Goal: Communication & Community: Answer question/provide support

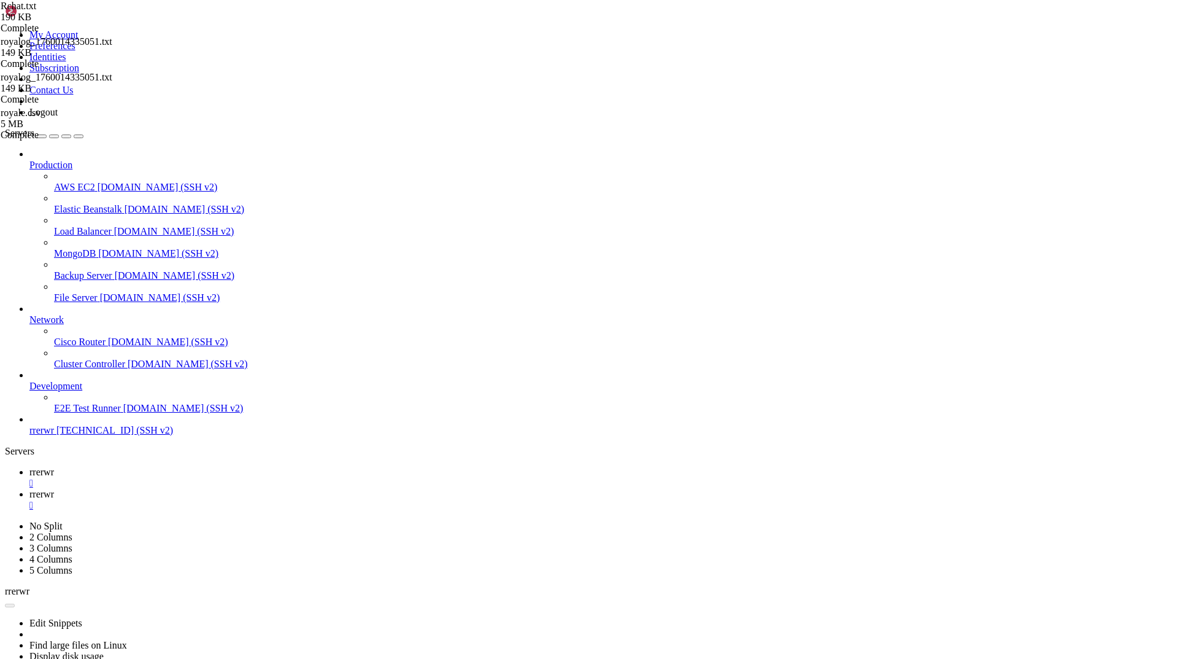
scroll to position [19132, 0]
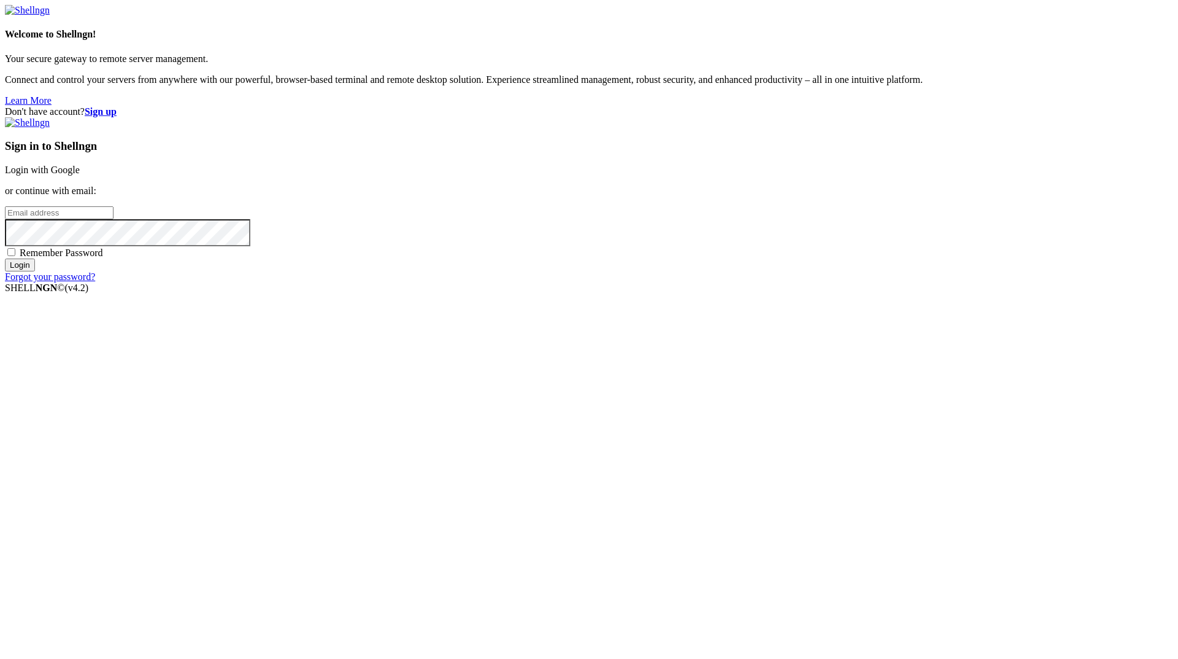
click at [114, 219] on input "email" at bounding box center [59, 212] width 109 height 13
click at [689, 282] on div "Sign in to Shellngn Login with Google or continue with email: Remember Password…" at bounding box center [589, 199] width 1169 height 165
drag, startPoint x: 1095, startPoint y: 486, endPoint x: 906, endPoint y: 433, distance: 196.3
click at [1092, 282] on div "Don't have account? Sign up Sign in to Shellngn Login with Google or continue w…" at bounding box center [589, 194] width 1169 height 176
drag, startPoint x: 668, startPoint y: 312, endPoint x: 669, endPoint y: 318, distance: 6.3
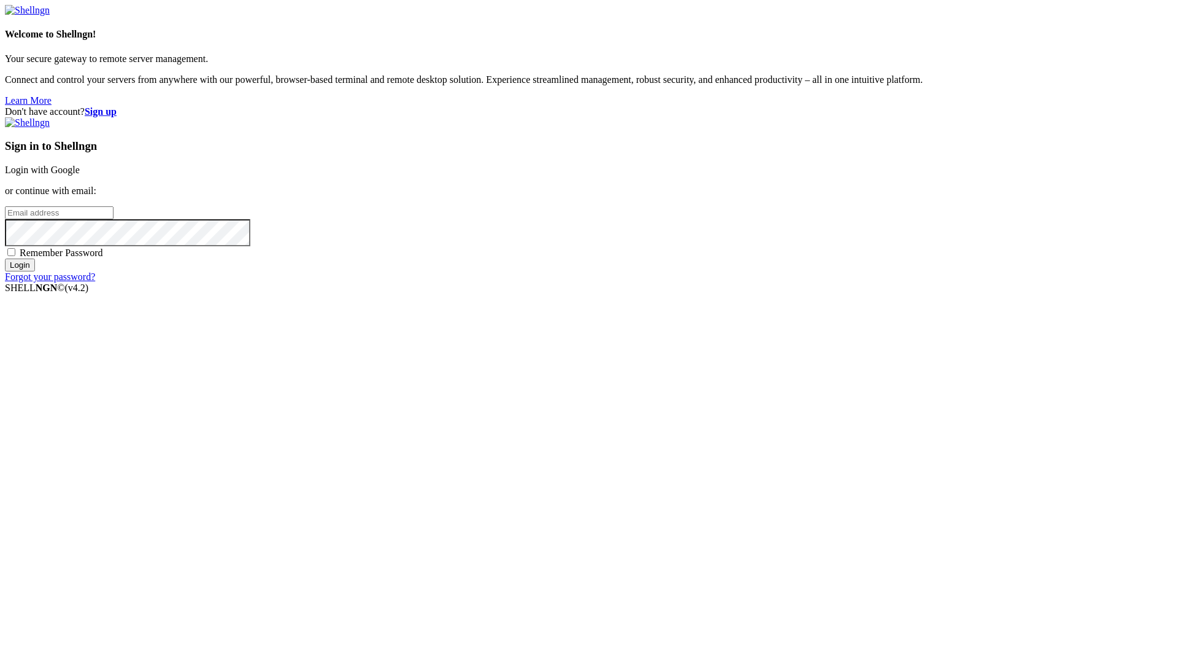
click at [114, 219] on input "email" at bounding box center [59, 212] width 109 height 13
paste input "[EMAIL_ADDRESS][DOMAIN_NAME]"
type input "[EMAIL_ADDRESS][DOMAIN_NAME]"
click at [5, 258] on input "Login" at bounding box center [20, 264] width 30 height 13
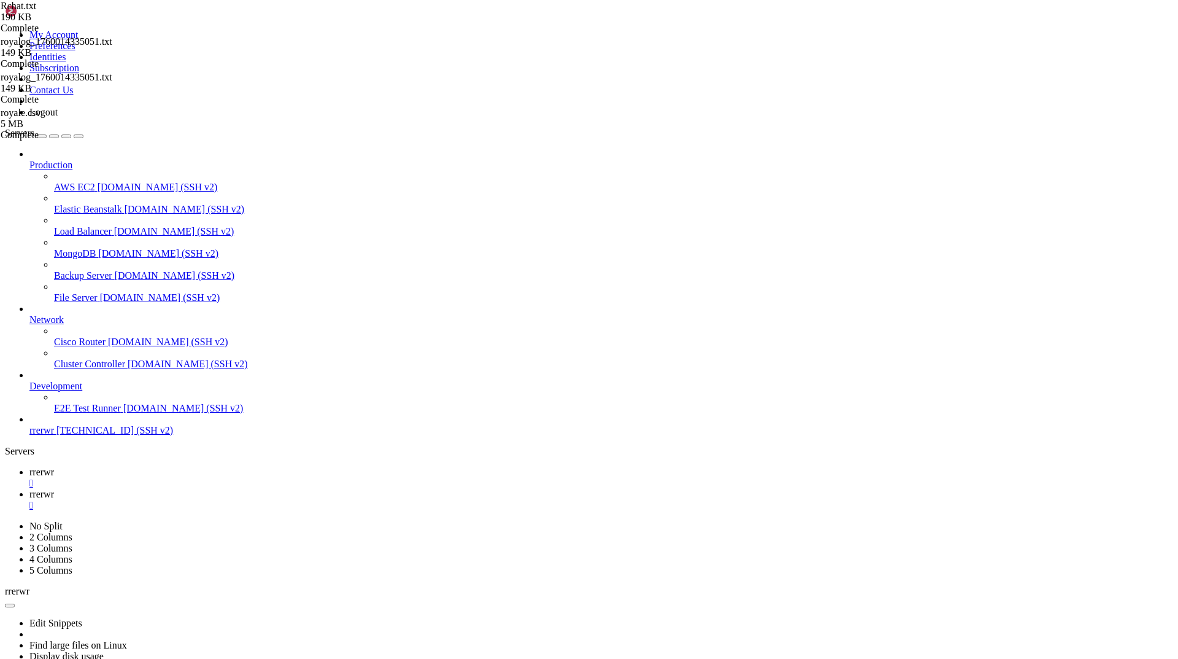
scroll to position [22327, 0]
click at [252, 489] on link "rrerwr " at bounding box center [601, 500] width 1144 height 22
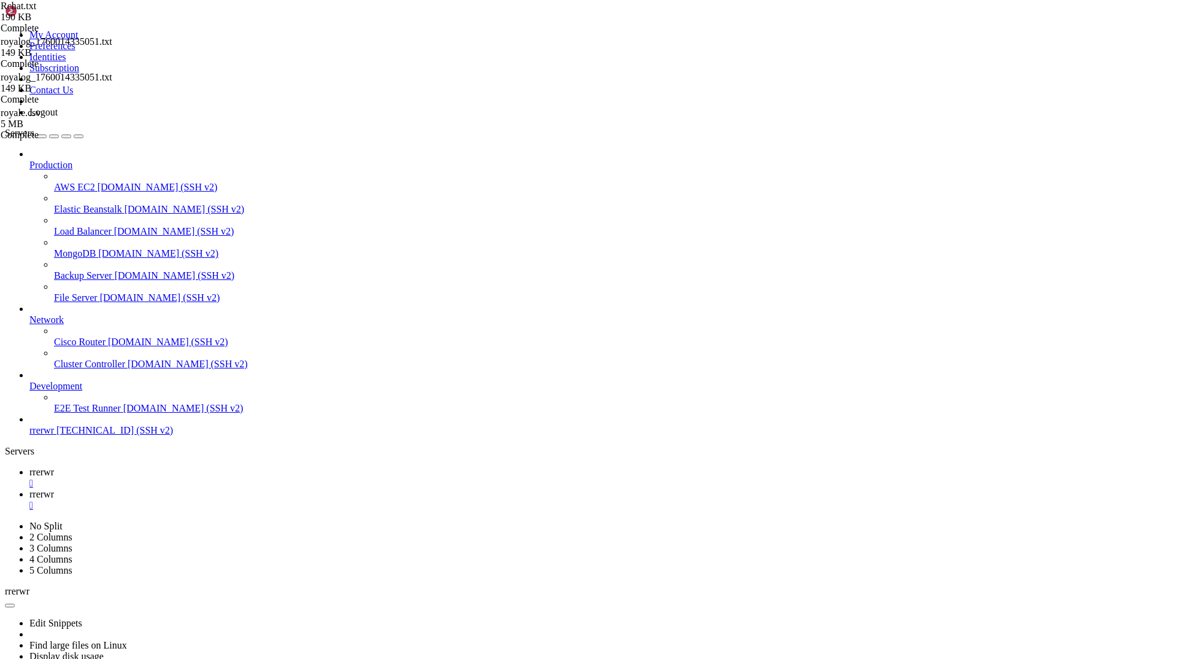
click at [54, 466] on span "rrerwr" at bounding box center [41, 471] width 25 height 10
click at [54, 489] on span "rrerwr" at bounding box center [41, 494] width 25 height 10
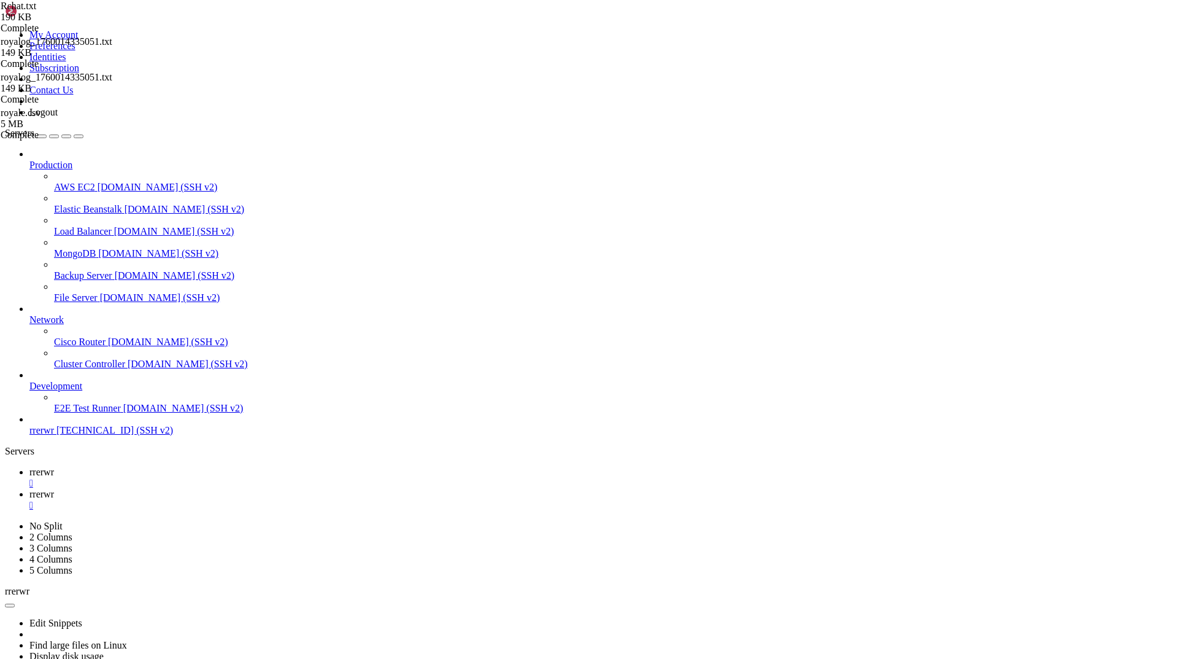
click at [54, 466] on span "rrerwr" at bounding box center [41, 471] width 25 height 10
click at [54, 489] on span "rrerwr" at bounding box center [41, 494] width 25 height 10
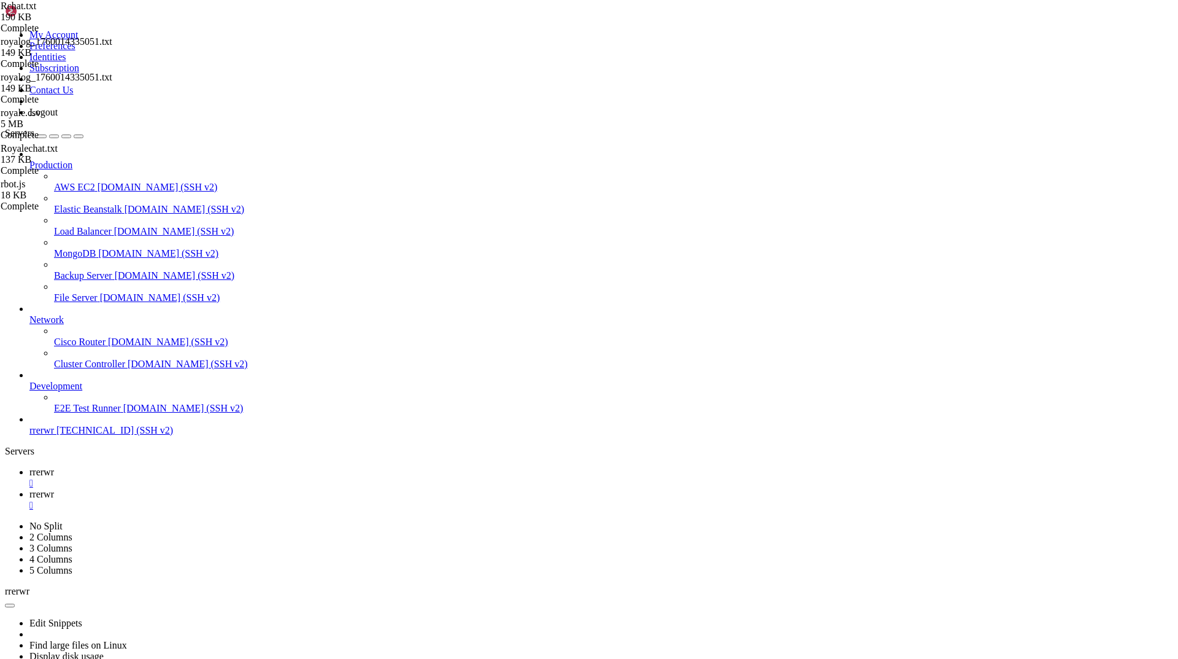
click at [54, 466] on span "rrerwr" at bounding box center [41, 471] width 25 height 10
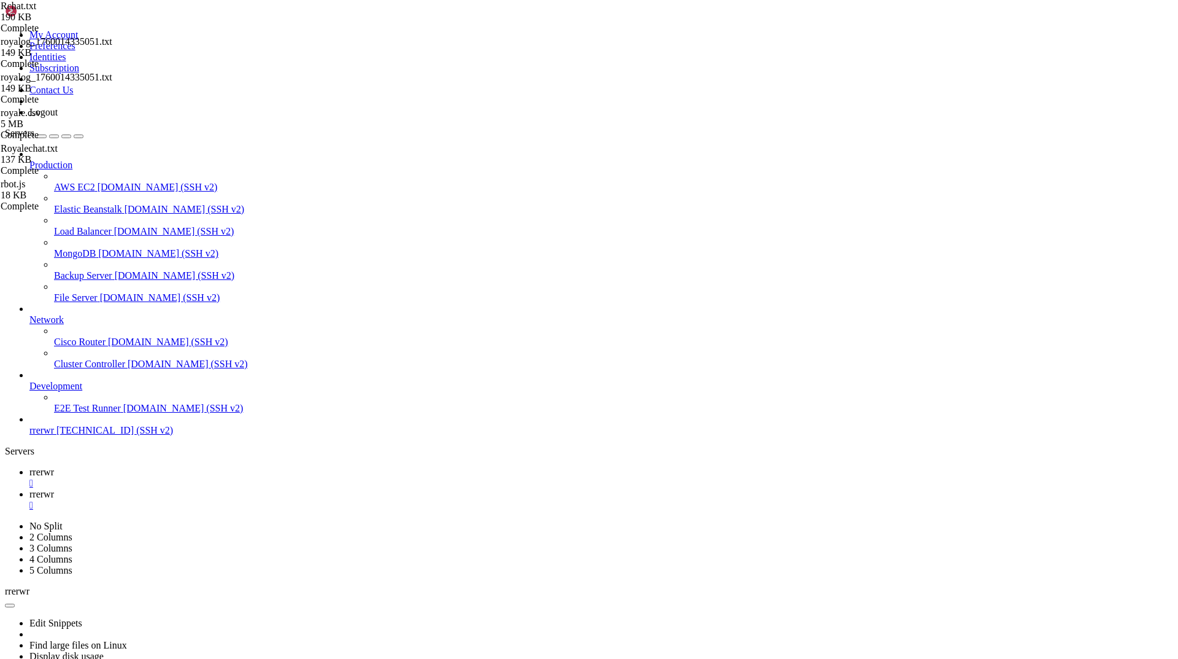
click at [113, 436] on div "Production AWS EC2 [DOMAIN_NAME] (SSH v2) Elastic Beanstalk [DOMAIN_NAME] (SSH …" at bounding box center [589, 292] width 1169 height 287
drag, startPoint x: 233, startPoint y: 1038, endPoint x: 417, endPoint y: 1040, distance: 184.1
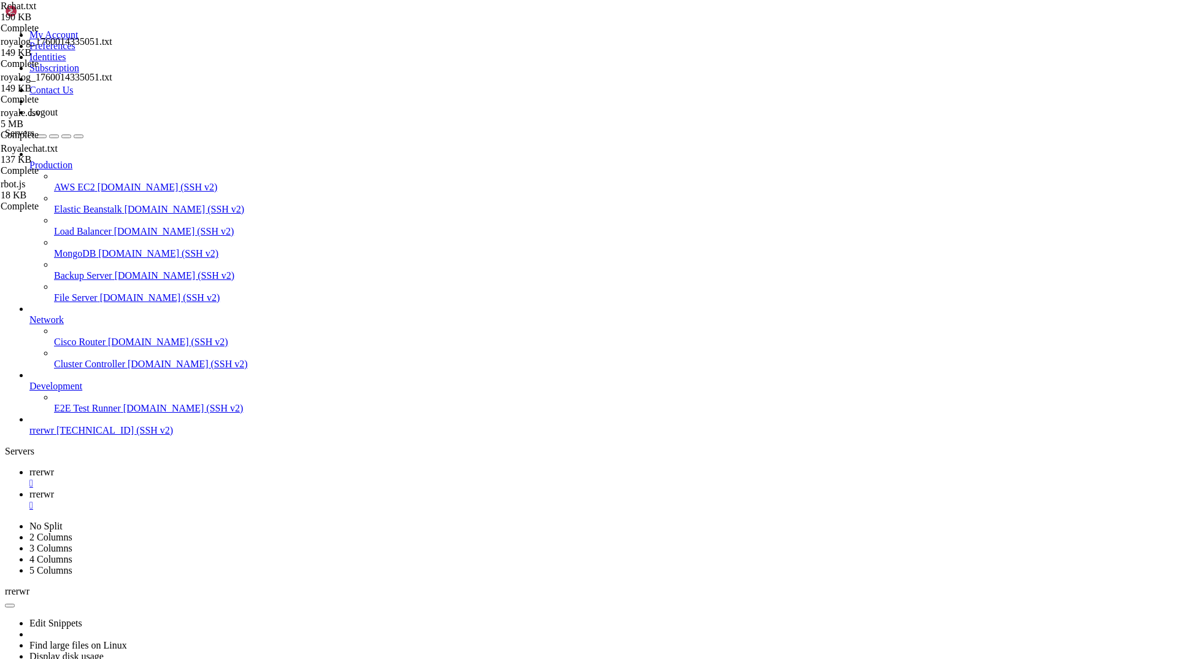
copy x-row "Question solved by [PERSON_NAME] in 18.450726s"
drag, startPoint x: 454, startPoint y: 1164, endPoint x: 18, endPoint y: 1113, distance: 438.7
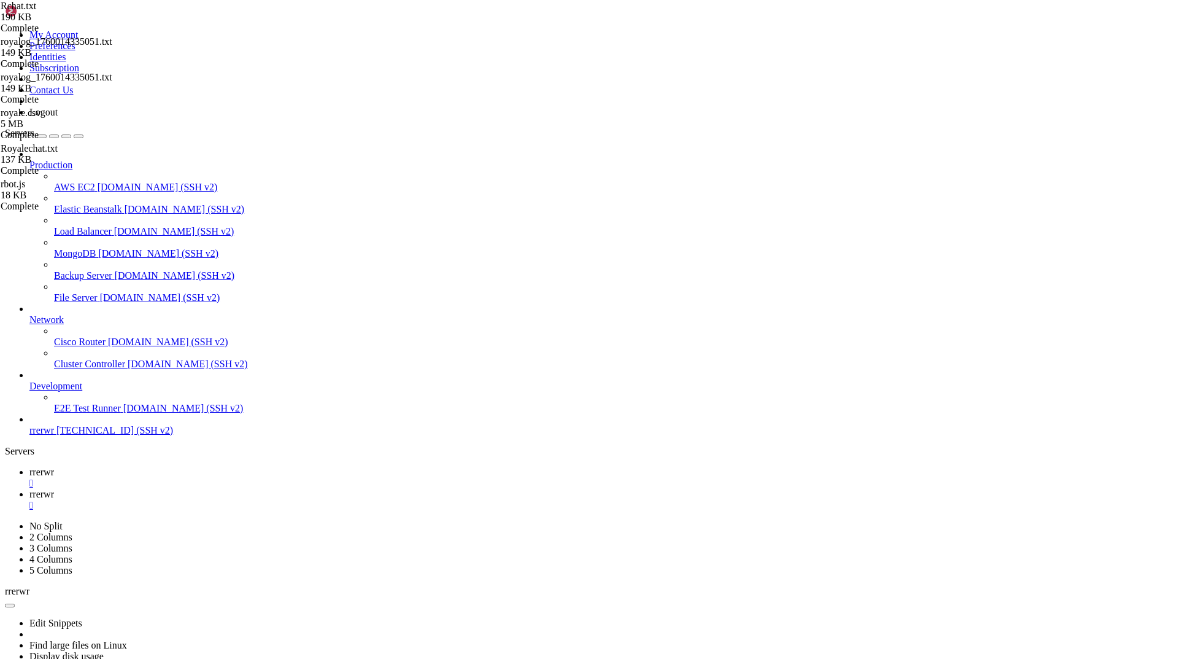
scroll to position [26406, 0]
copy div "4|human | [[DATE]T13:15:59.535Z] 📖 Answer revealed: Chemical Elements: The symb…"
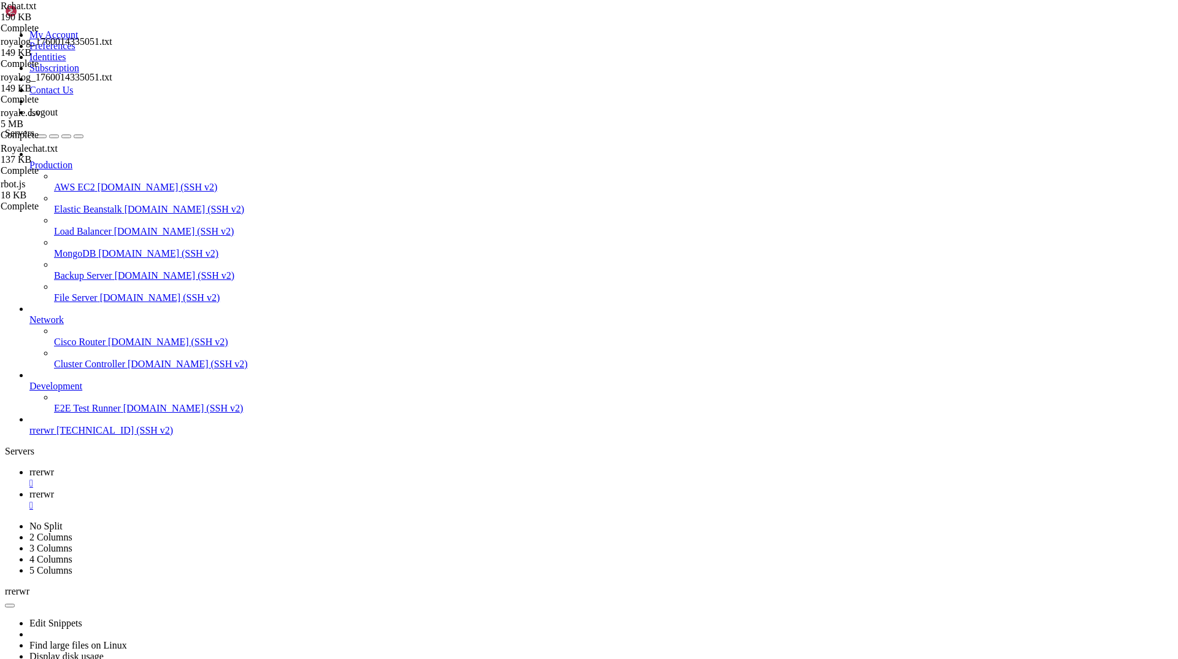
scroll to position [27157, 0]
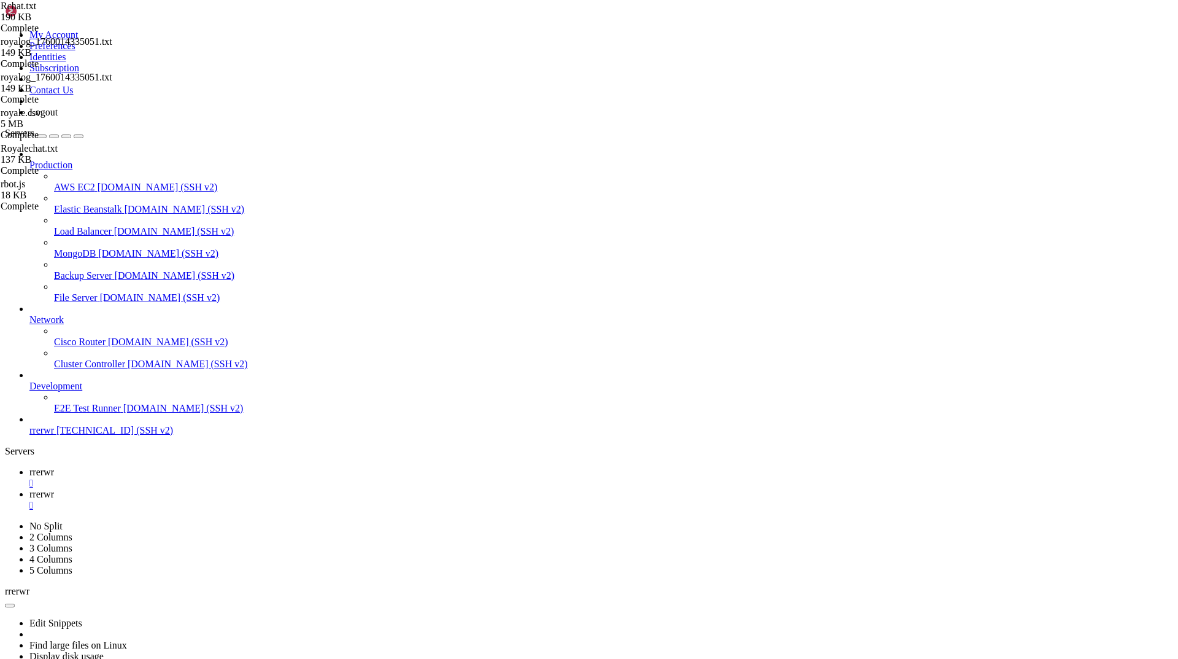
click at [116, 436] on div "Production AWS EC2 [DOMAIN_NAME] (SSH v2) Elastic Beanstalk [DOMAIN_NAME] (SSH …" at bounding box center [589, 292] width 1169 height 287
drag, startPoint x: 79, startPoint y: 912, endPoint x: 646, endPoint y: 956, distance: 568.2
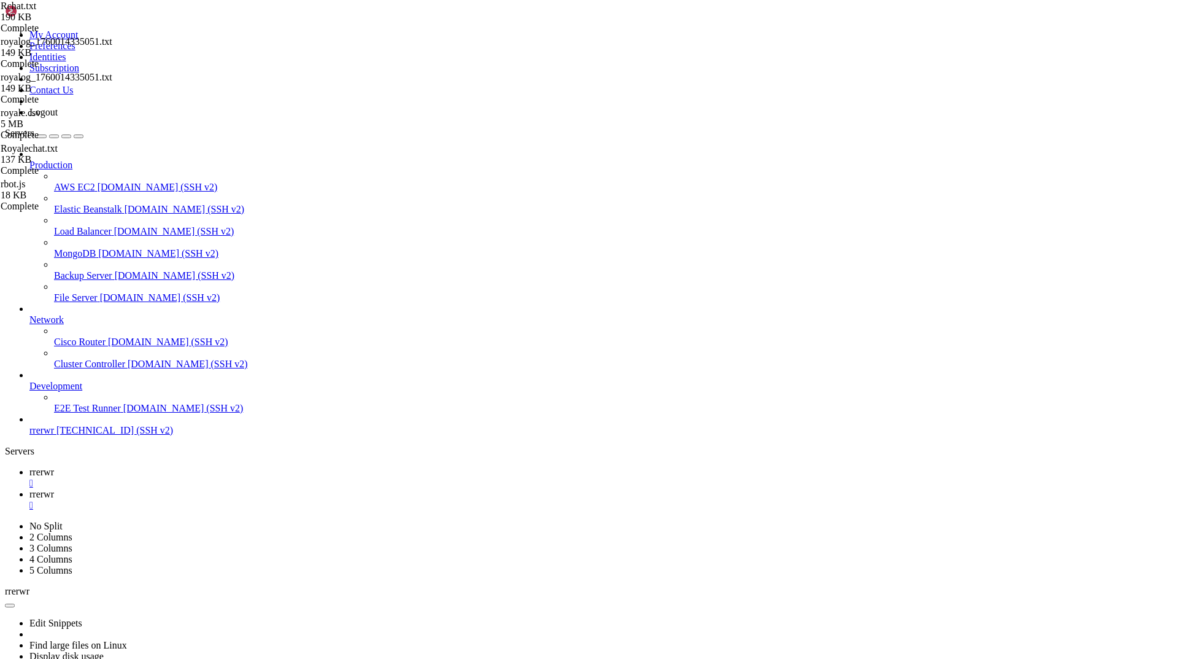
copy div "[[DATE]T13:43:58.763Z] 🎯 New question (Round [DATE]T13:43:58.743555+00:00): TV:…"
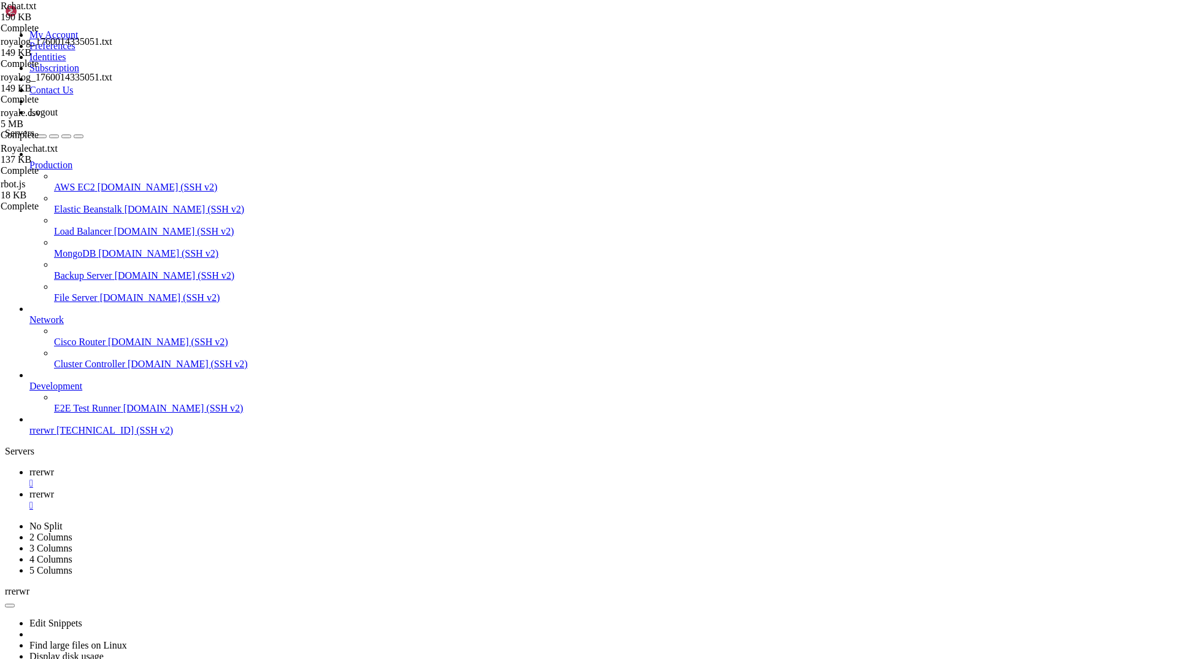
scroll to position [31174, 0]
click at [114, 436] on div "Production AWS EC2 [DOMAIN_NAME] (SSH v2) Elastic Beanstalk [DOMAIN_NAME] (SSH …" at bounding box center [589, 292] width 1169 height 287
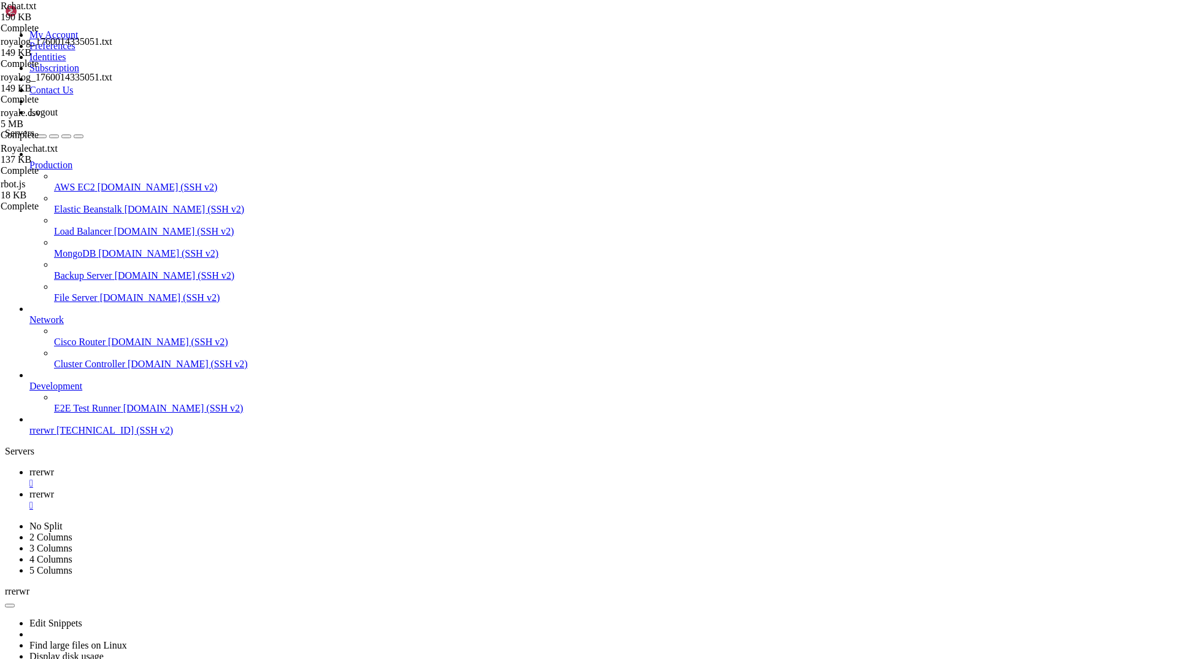
click at [107, 436] on div "Production AWS EC2 [DOMAIN_NAME] (SSH v2) Elastic Beanstalk [DOMAIN_NAME] (SSH …" at bounding box center [589, 292] width 1169 height 287
click at [93, 436] on div "Production AWS EC2 [DOMAIN_NAME] (SSH v2) Elastic Beanstalk [DOMAIN_NAME] (SSH …" at bounding box center [589, 292] width 1169 height 287
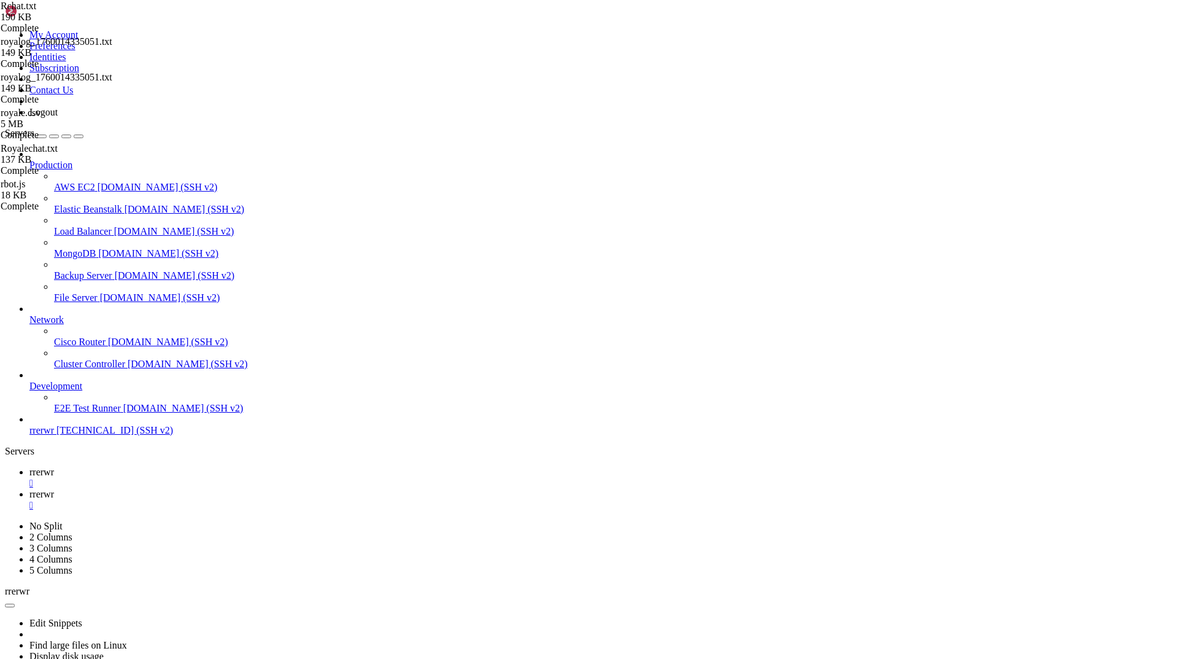
scroll to position [38665, 0]
click at [54, 489] on span "rrerwr" at bounding box center [41, 494] width 25 height 10
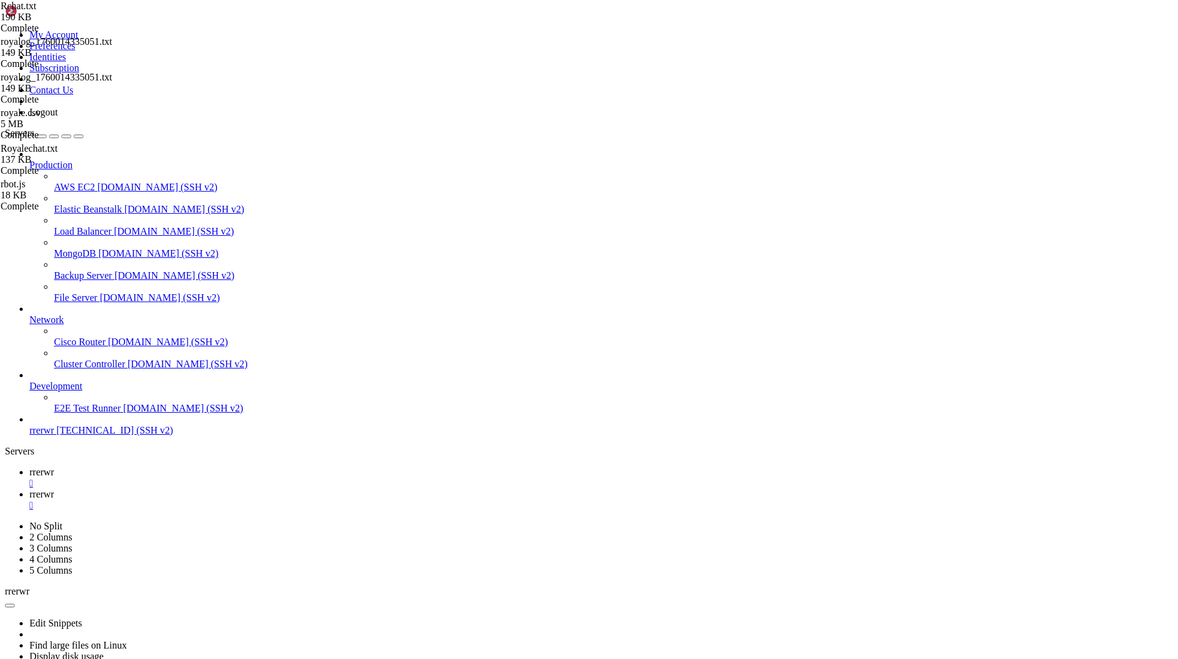
type input "/home/ubuntu"
